Goal: Information Seeking & Learning: Learn about a topic

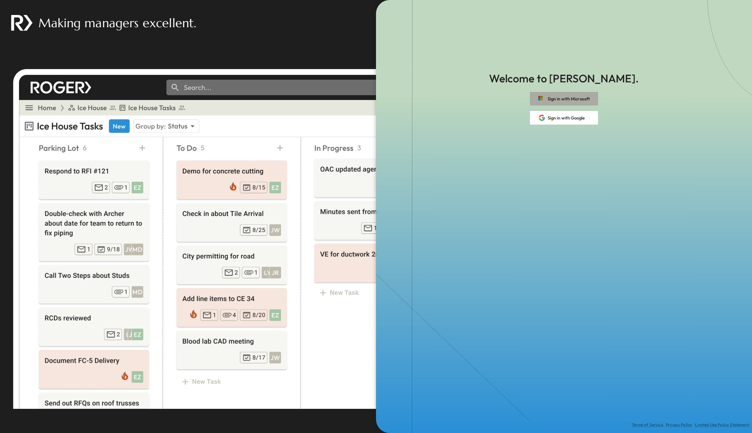
click at [543, 98] on rect "button" at bounding box center [540, 97] width 6 height 5
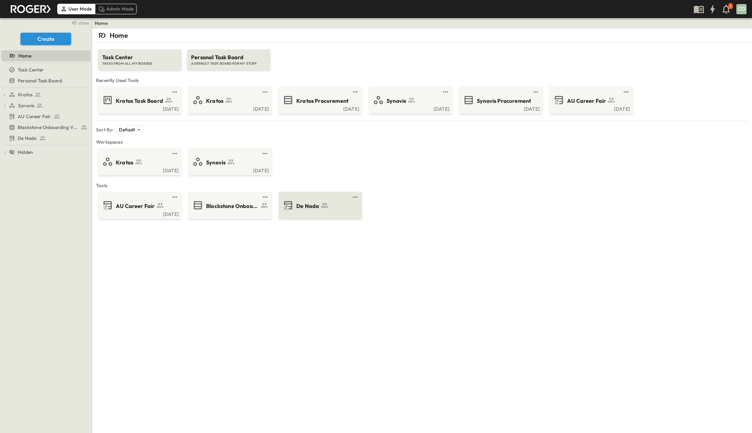
click at [313, 196] on link at bounding box center [318, 196] width 66 height 5
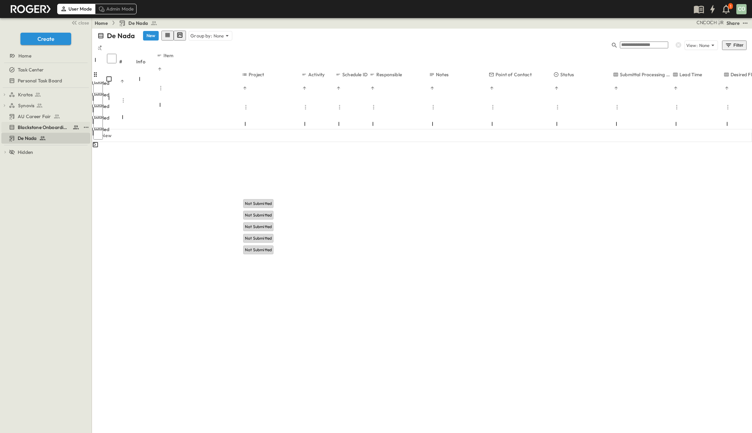
click at [49, 128] on span "Blackstone Onboarding Videos" at bounding box center [44, 127] width 52 height 7
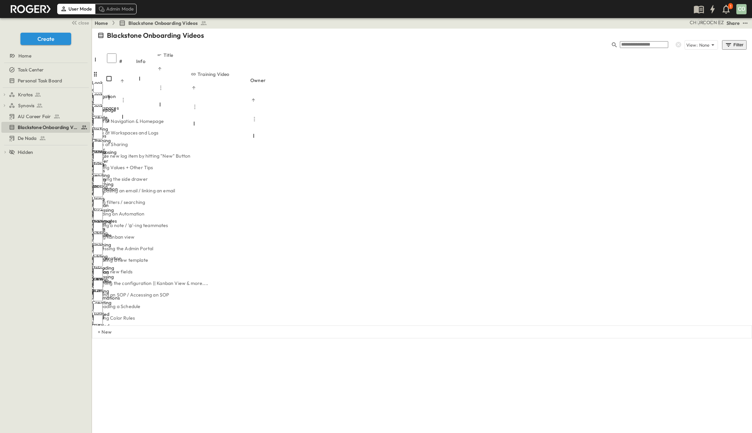
drag, startPoint x: 191, startPoint y: 47, endPoint x: 356, endPoint y: 53, distance: 165.3
click at [356, 53] on div "# Info Title Training Video Owner Look at Navigation & Homepage 1 OPEN Look at …" at bounding box center [422, 189] width 660 height 274
drag, startPoint x: 417, startPoint y: 49, endPoint x: 460, endPoint y: 49, distance: 43.2
click at [460, 116] on div at bounding box center [409, 125] width 106 height 19
click at [369, 337] on div "EZ" at bounding box center [365, 340] width 5 height 7
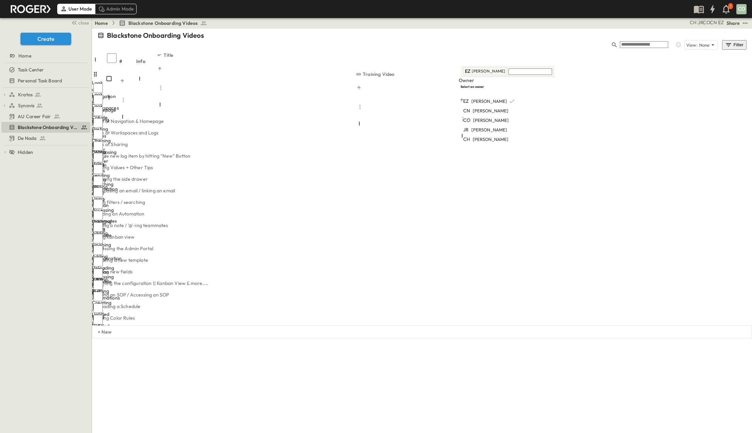
click at [493, 20] on div "Home Blackstone Onboarding Videos EZ CN CO JR CH Share" at bounding box center [422, 23] width 660 height 11
click at [402, 408] on link "[URL][DOMAIN_NAME]" at bounding box center [383, 411] width 52 height 6
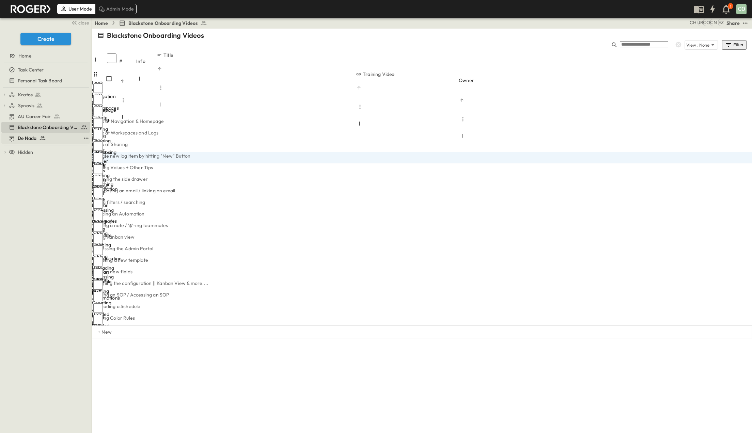
click at [48, 136] on div "De Nada" at bounding box center [45, 138] width 72 height 7
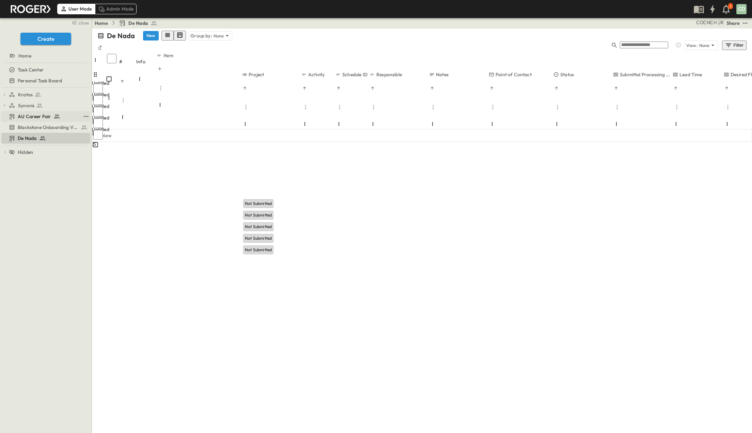
click at [46, 116] on span "AU Career Fair" at bounding box center [34, 116] width 33 height 7
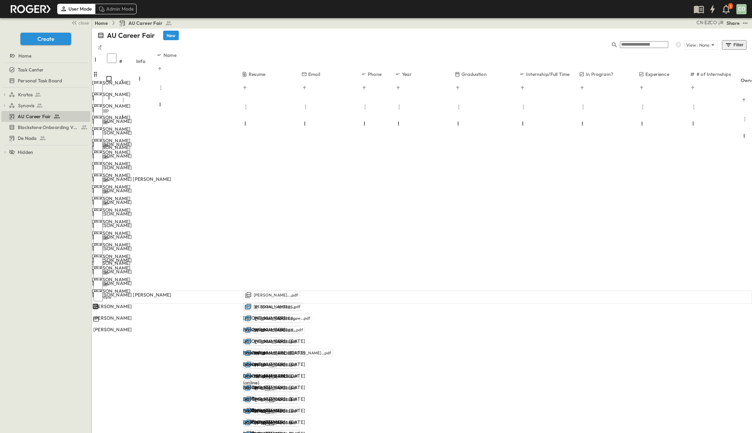
click at [259, 293] on span "Robert Peek....pdf" at bounding box center [276, 295] width 44 height 5
click at [259, 60] on span "Robert Peek....pdf" at bounding box center [278, 60] width 44 height 5
click at [14, 135] on icon at bounding box center [12, 138] width 6 height 6
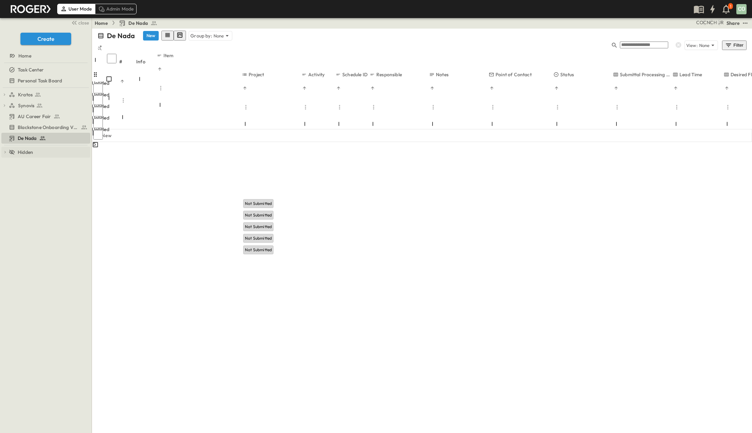
click at [6, 153] on icon at bounding box center [5, 152] width 5 height 5
click at [6, 153] on icon at bounding box center [46, 152] width 86 height 86
